Goal: Find specific page/section: Find specific page/section

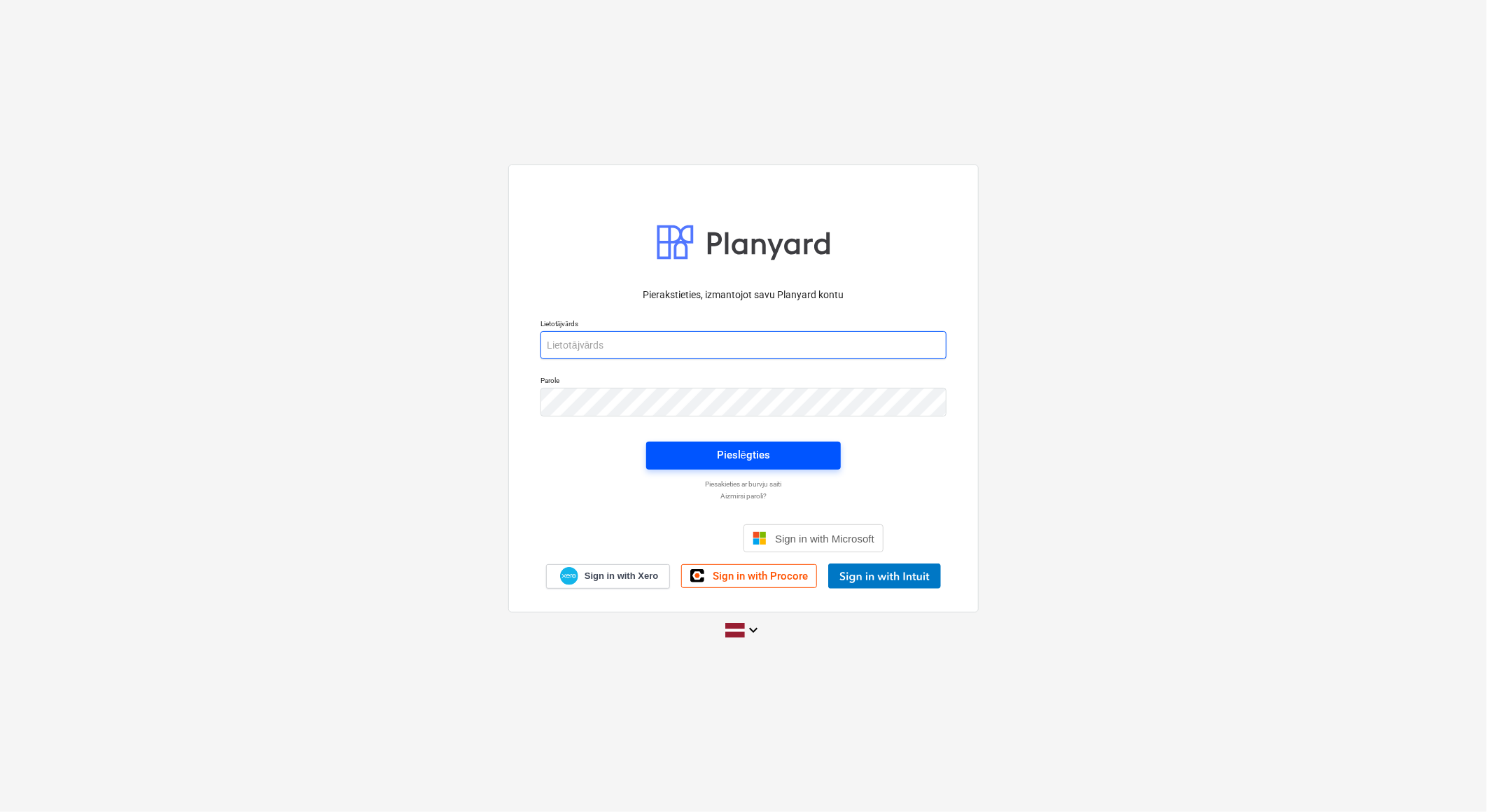
type input "[EMAIL_ADDRESS][DOMAIN_NAME]"
click at [742, 451] on div "Pieslēgties" at bounding box center [744, 455] width 53 height 18
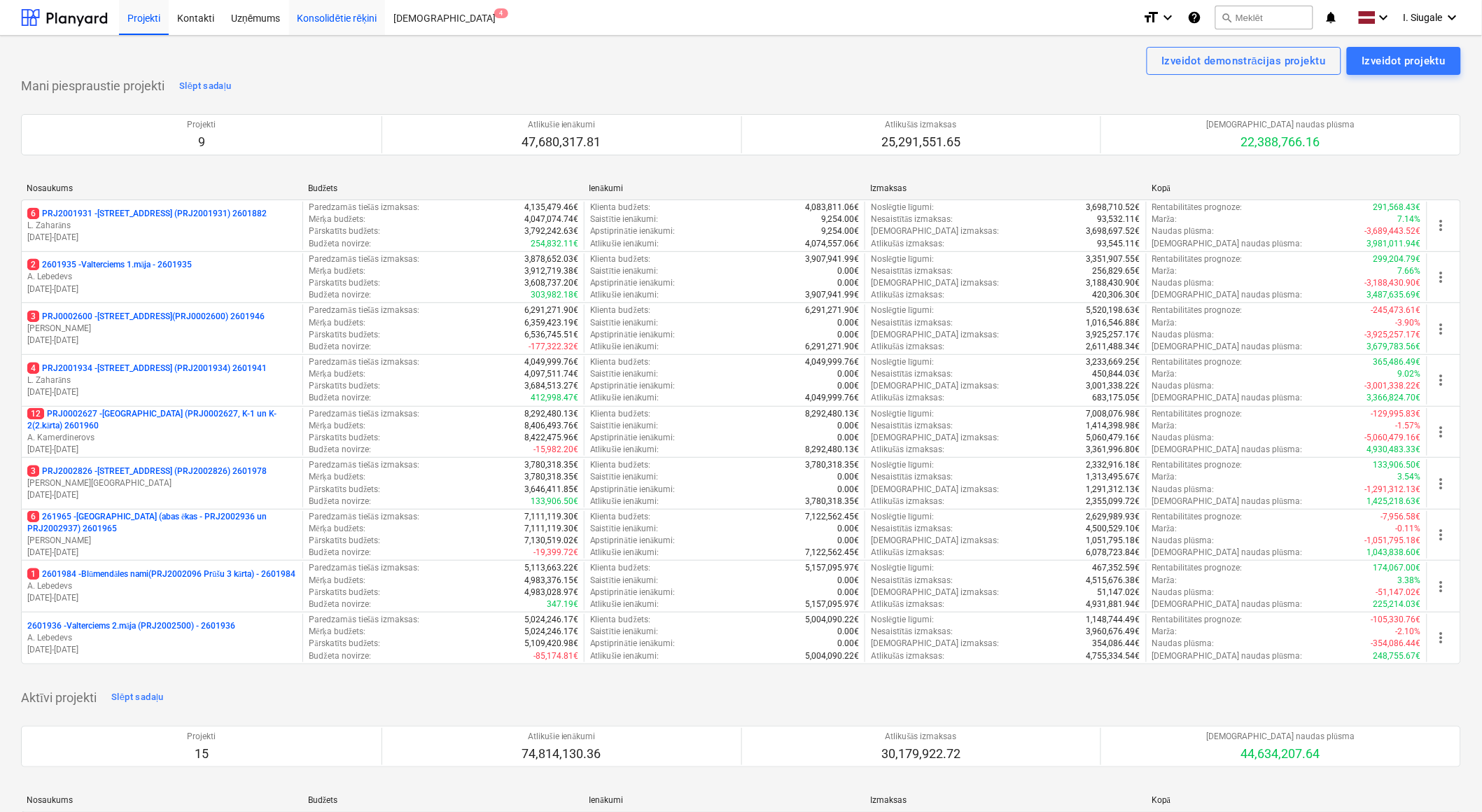
click at [343, 18] on div "Konsolidētie rēķini" at bounding box center [337, 17] width 96 height 36
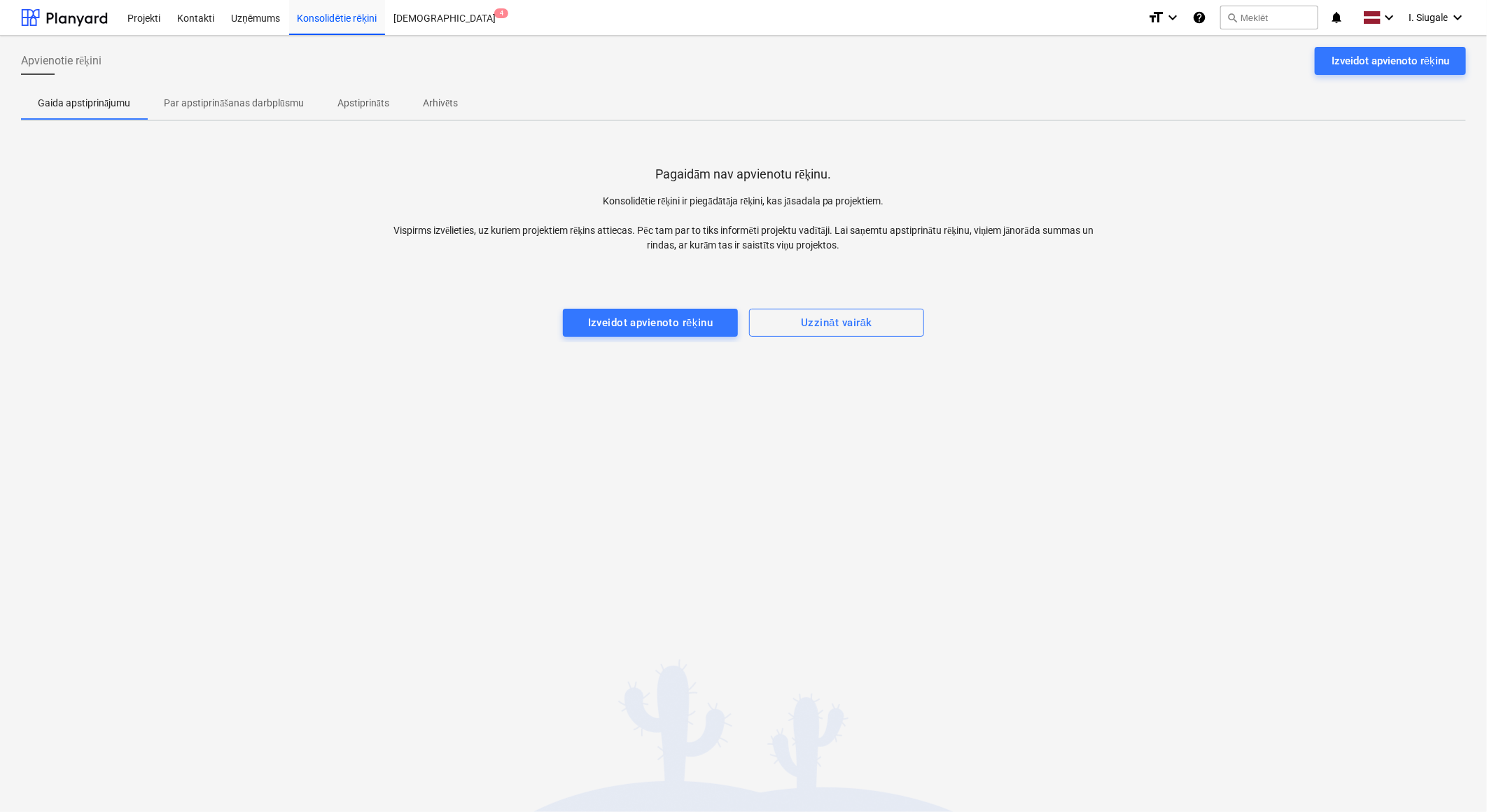
click at [213, 96] on p "Par apstiprināšanas darbplūsmu" at bounding box center [234, 103] width 140 height 15
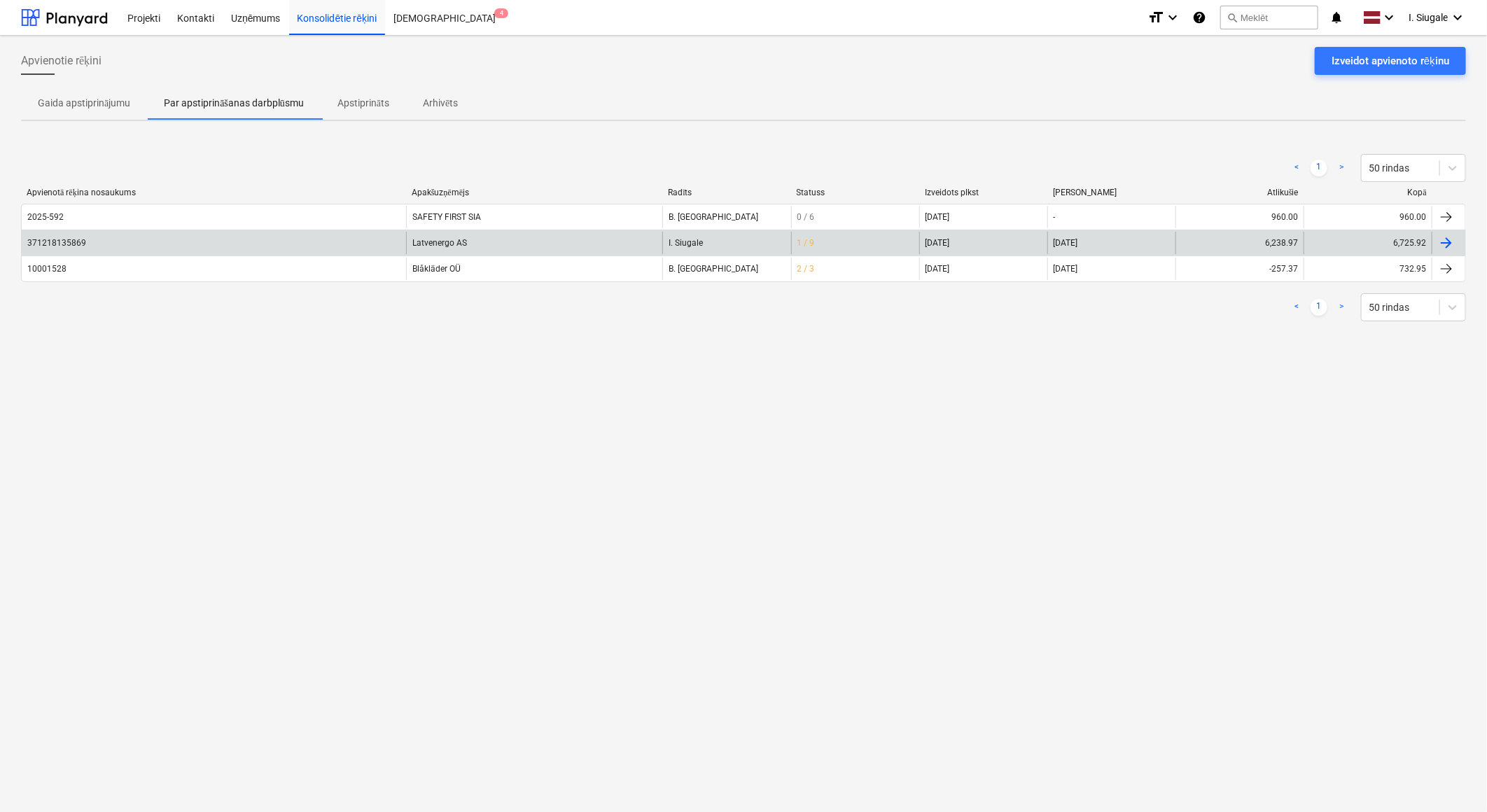
click at [277, 243] on div "371218135869" at bounding box center [213, 243] width 384 height 22
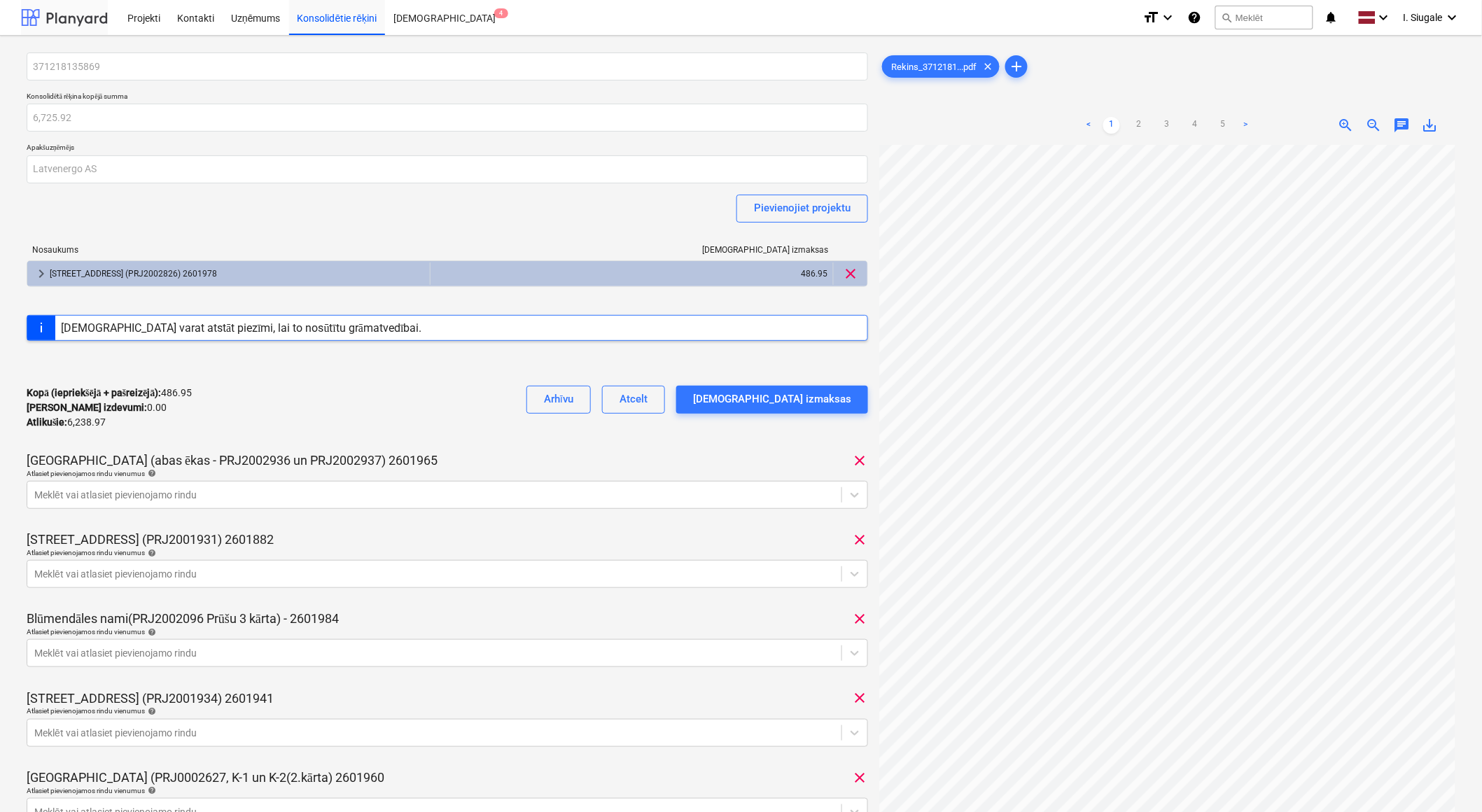
click at [52, 17] on div at bounding box center [65, 18] width 87 height 35
